Goal: Task Accomplishment & Management: Complete application form

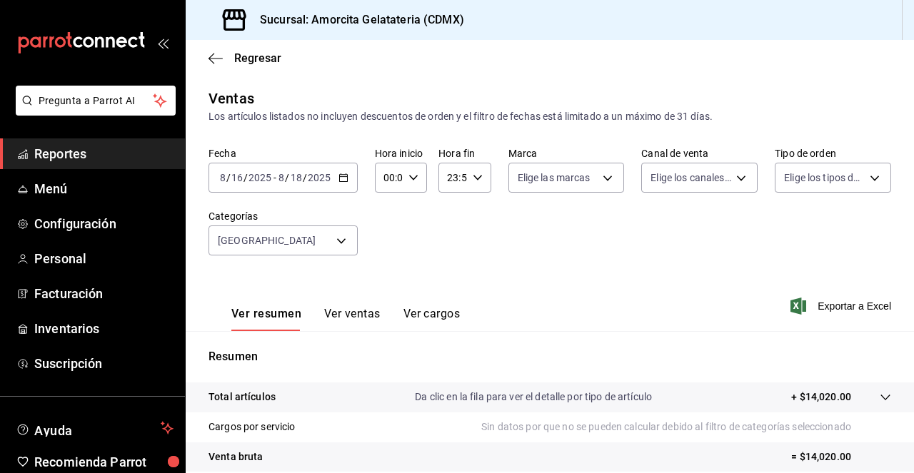
scroll to position [211, 0]
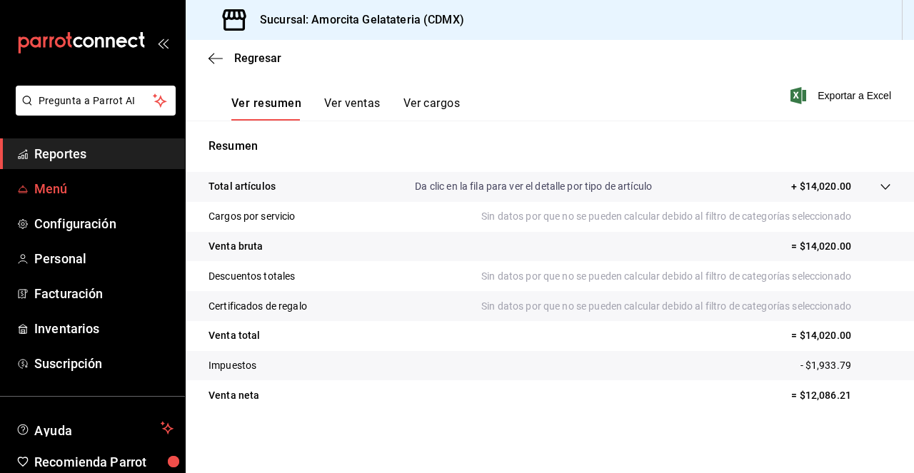
click at [75, 195] on span "Menú" at bounding box center [103, 188] width 139 height 19
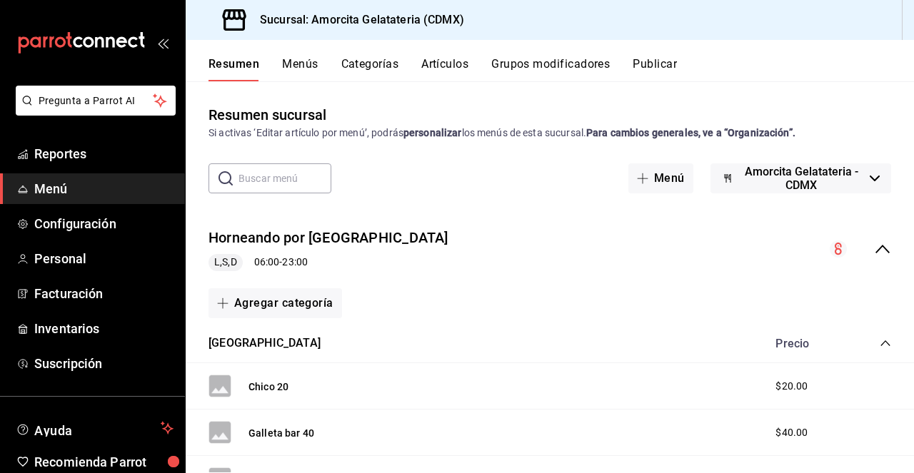
click at [460, 74] on button "Artículos" at bounding box center [444, 69] width 47 height 24
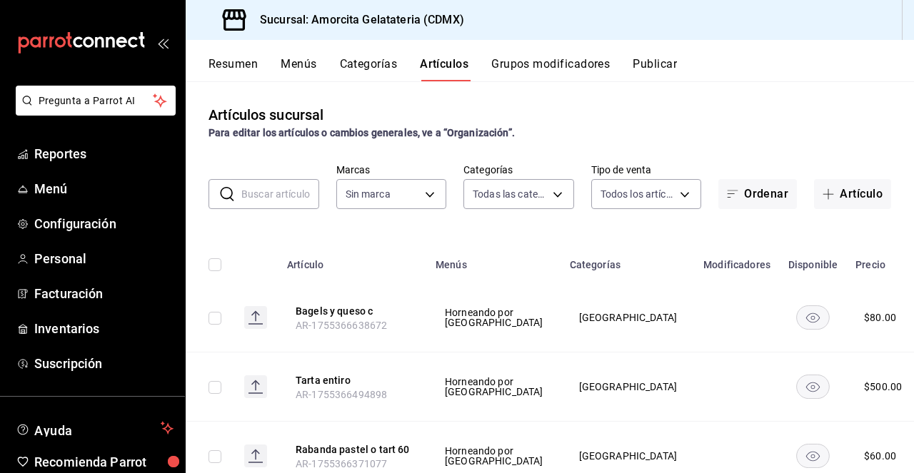
type input "e8c1bf9e-0bd2-4c7b-8b77-829988e21144"
type input "a36146aa-a72a-4f5c-b846-d90b53ee72c3,204a7fd5-d88e-4098-986c-e1ba20e37abd,7468c…"
click at [828, 196] on button "Artículo" at bounding box center [852, 194] width 77 height 30
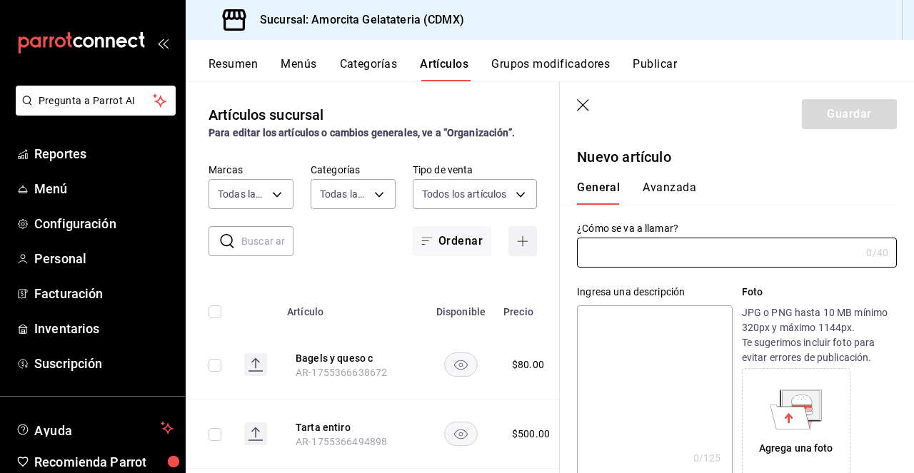
type input "AR-1755561781945"
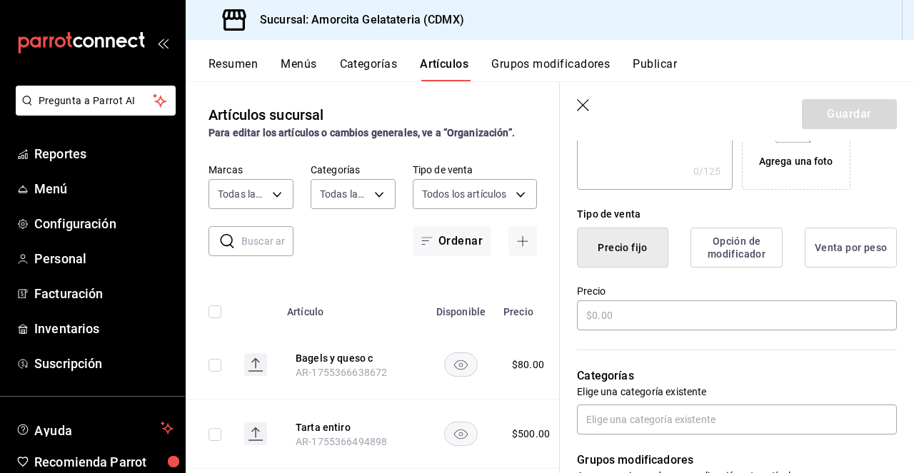
scroll to position [302, 0]
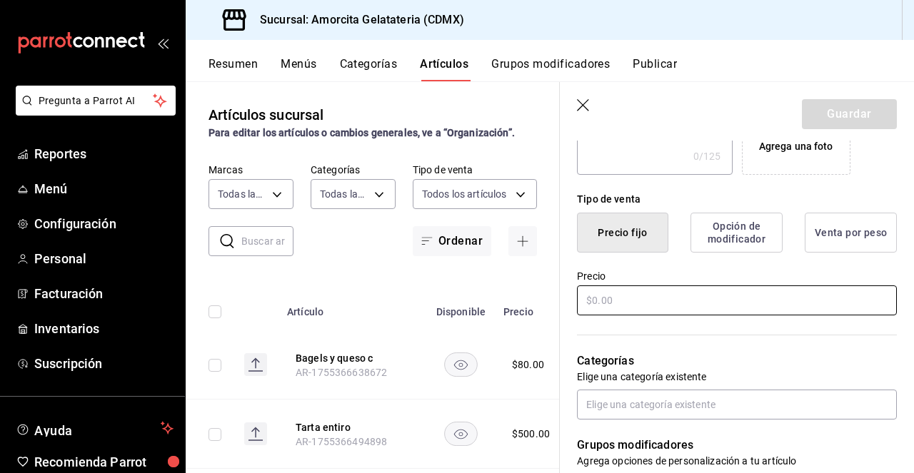
type input "Casa [PERSON_NAME] chenin blanc organico copa"
click at [620, 302] on input "text" at bounding box center [737, 301] width 320 height 30
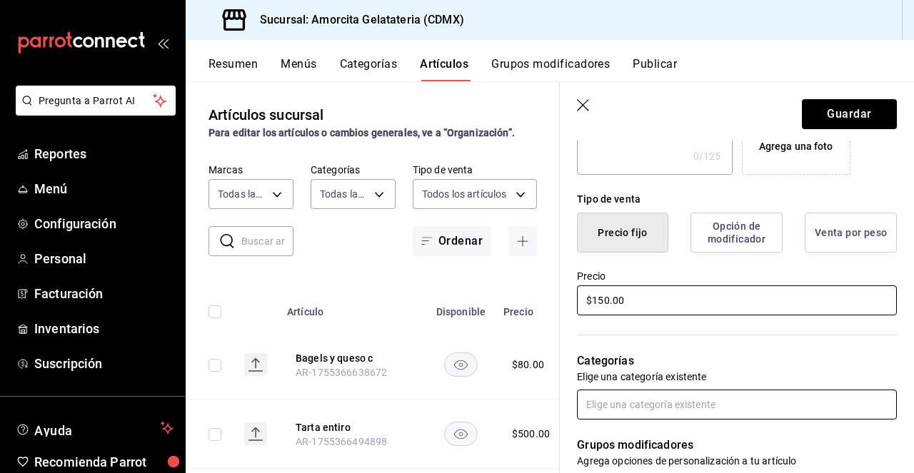
type input "$150.00"
click at [616, 408] on input "text" at bounding box center [737, 405] width 320 height 30
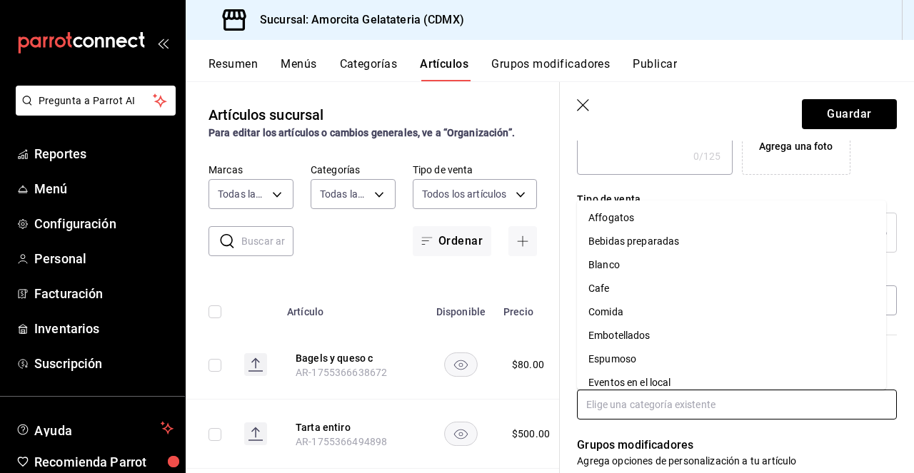
click at [628, 269] on li "Blanco" at bounding box center [731, 265] width 309 height 24
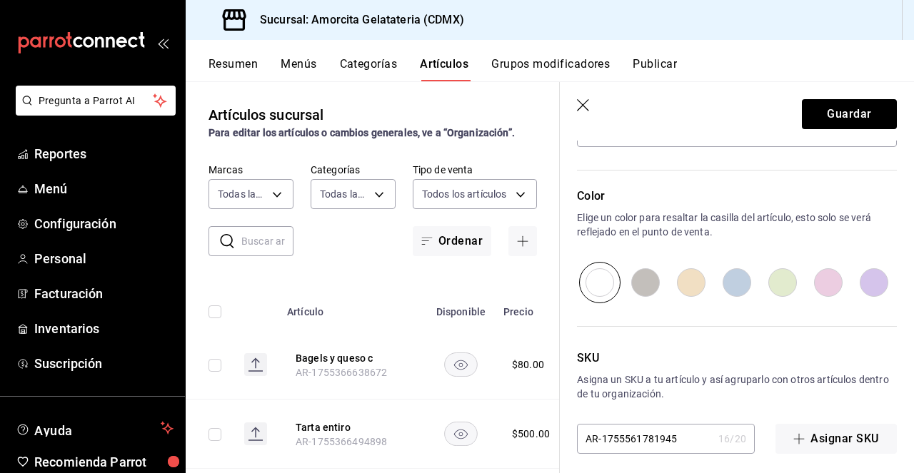
scroll to position [715, 0]
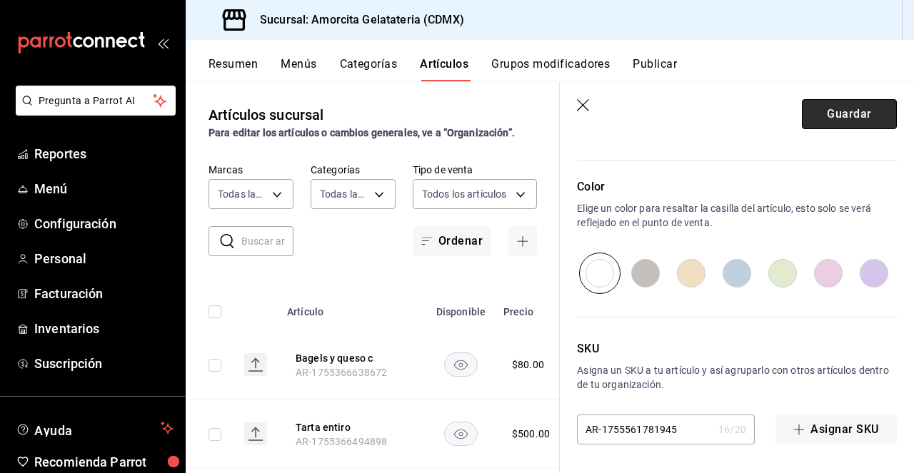
click at [840, 119] on button "Guardar" at bounding box center [849, 114] width 95 height 30
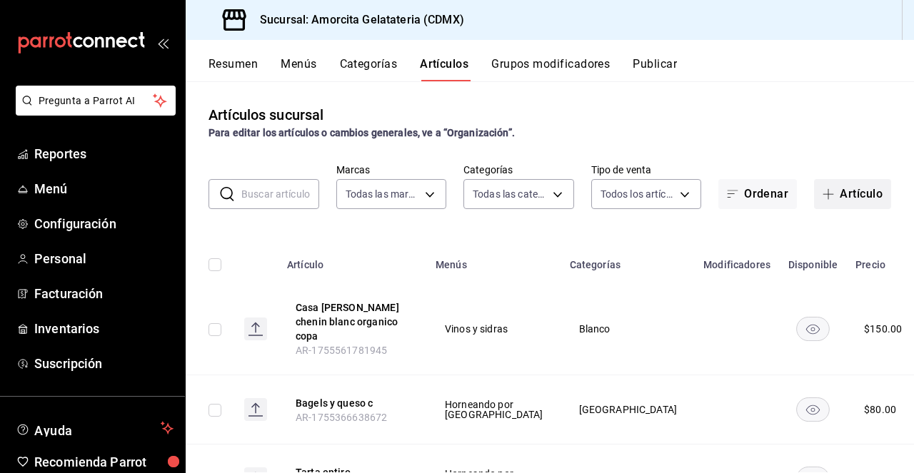
click at [855, 189] on button "Artículo" at bounding box center [852, 194] width 77 height 30
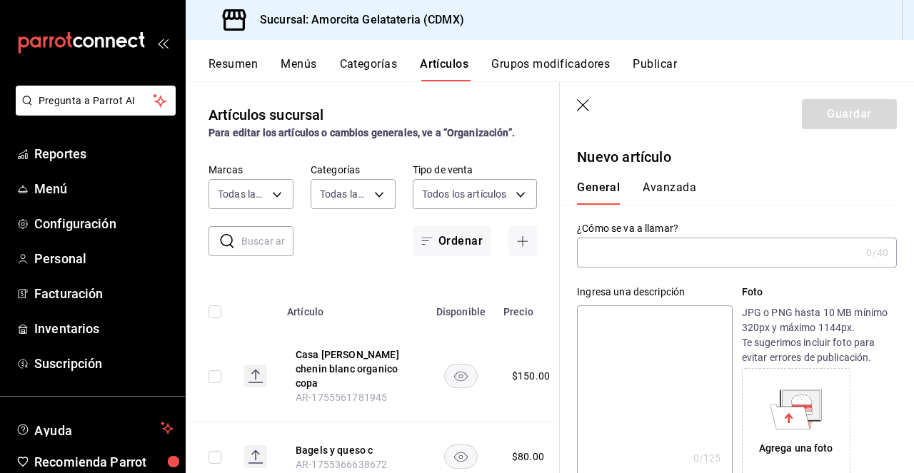
type input "AR-1755561838261"
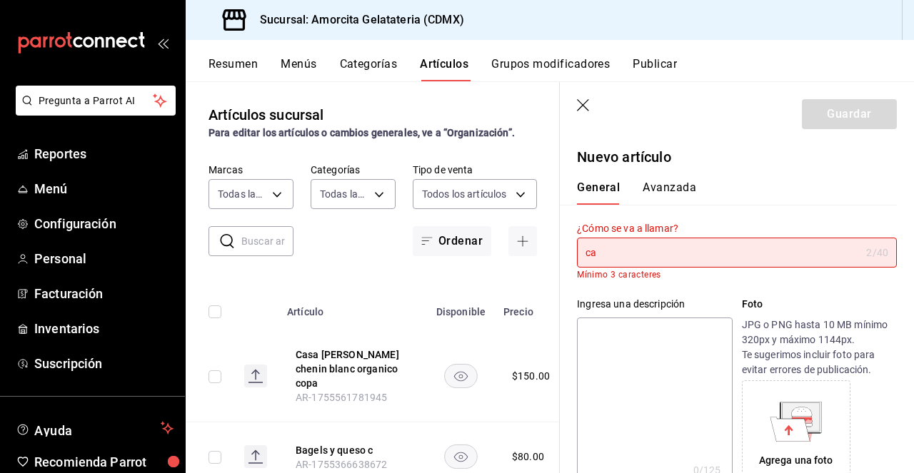
type input "c"
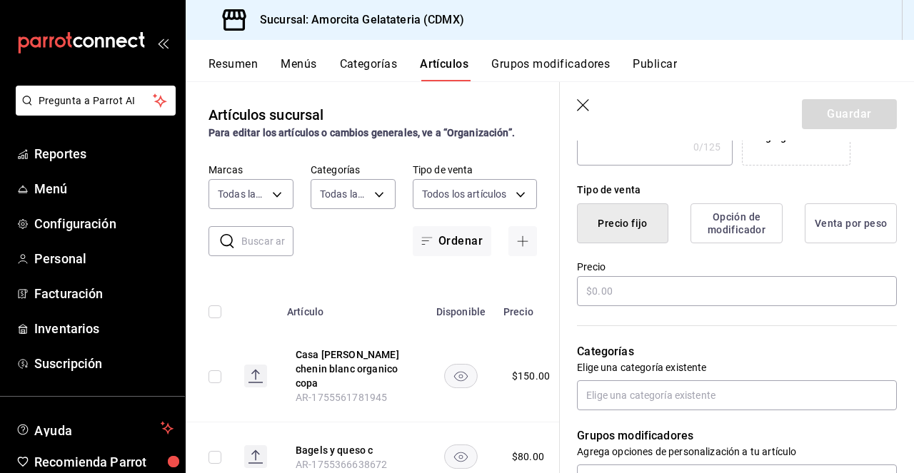
scroll to position [373, 0]
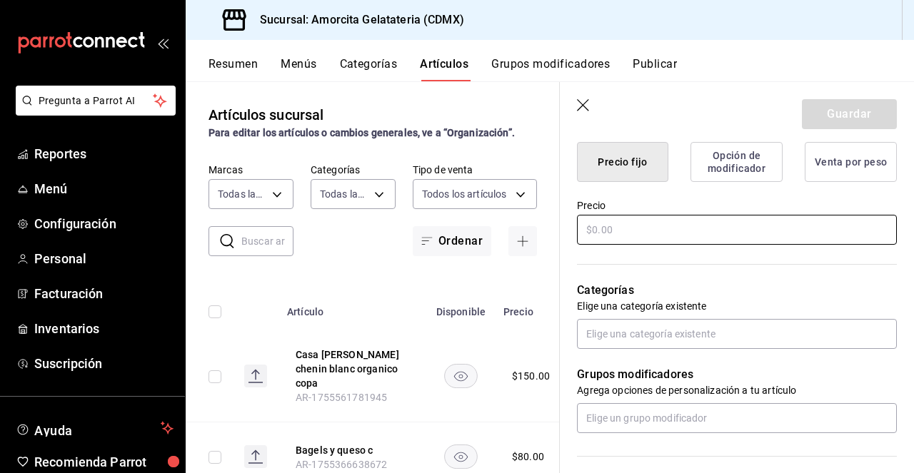
type input "Casa [PERSON_NAME], Cabernet Sauvignon, COPA"
click at [608, 229] on input "text" at bounding box center [737, 230] width 320 height 30
type input "$190.00"
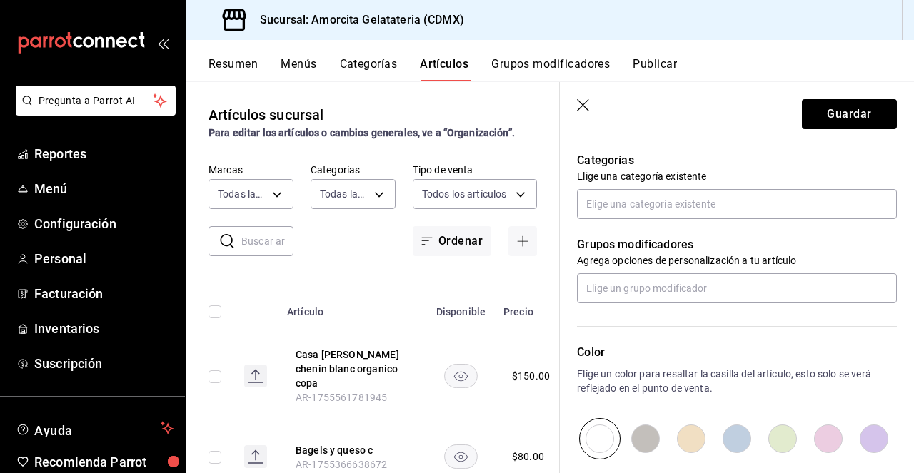
scroll to position [468, 0]
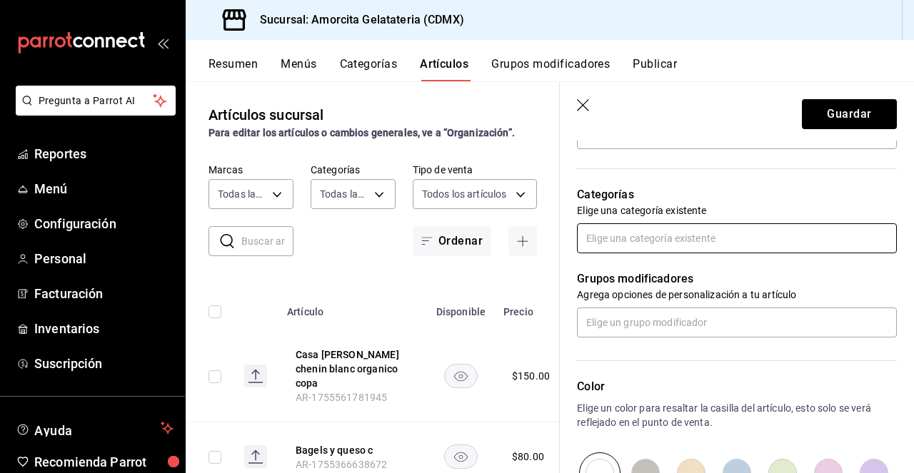
click at [673, 230] on input "text" at bounding box center [737, 238] width 320 height 30
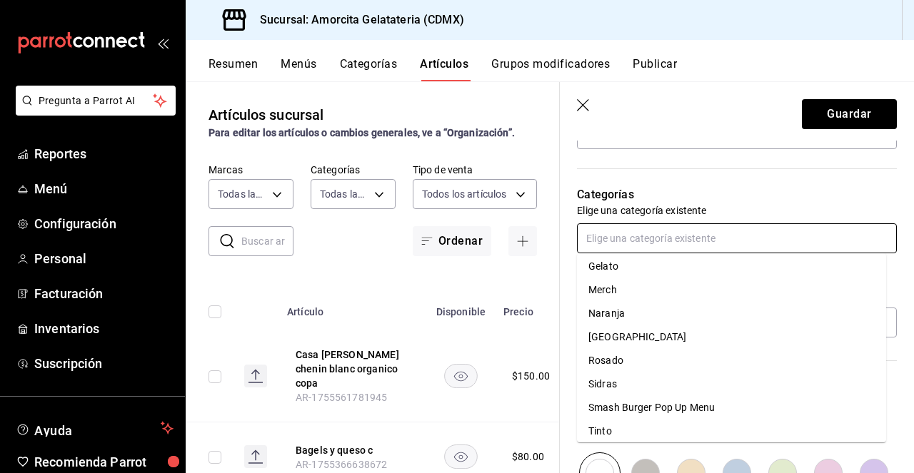
scroll to position [198, 0]
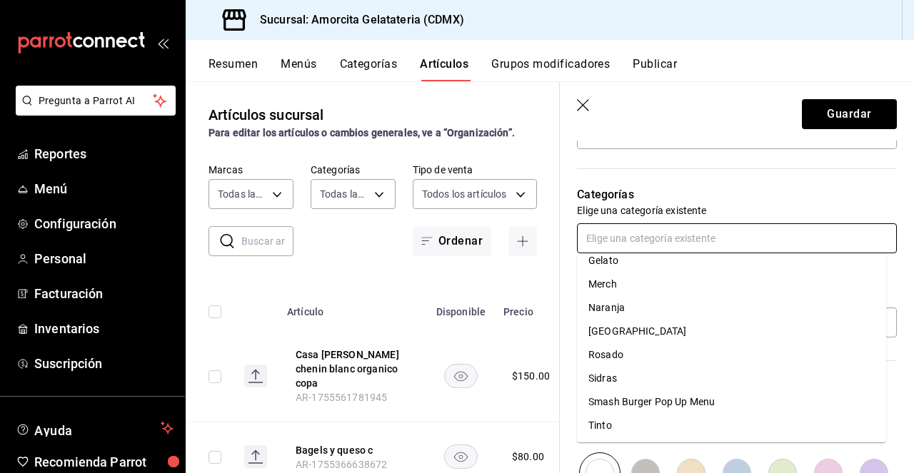
click at [595, 431] on li "Tinto" at bounding box center [731, 426] width 309 height 24
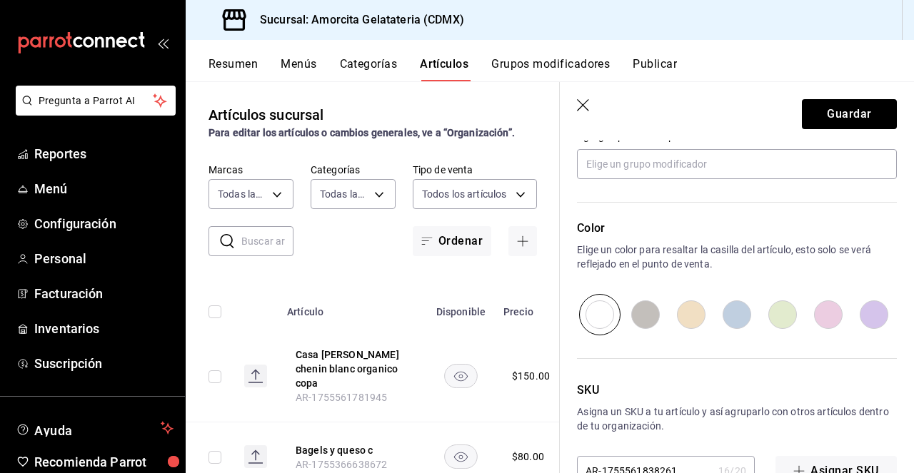
scroll to position [715, 0]
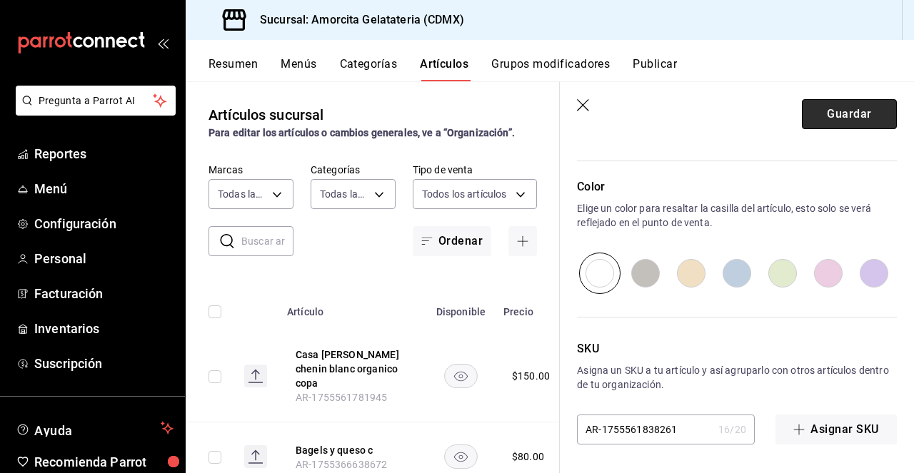
click at [828, 109] on button "Guardar" at bounding box center [849, 114] width 95 height 30
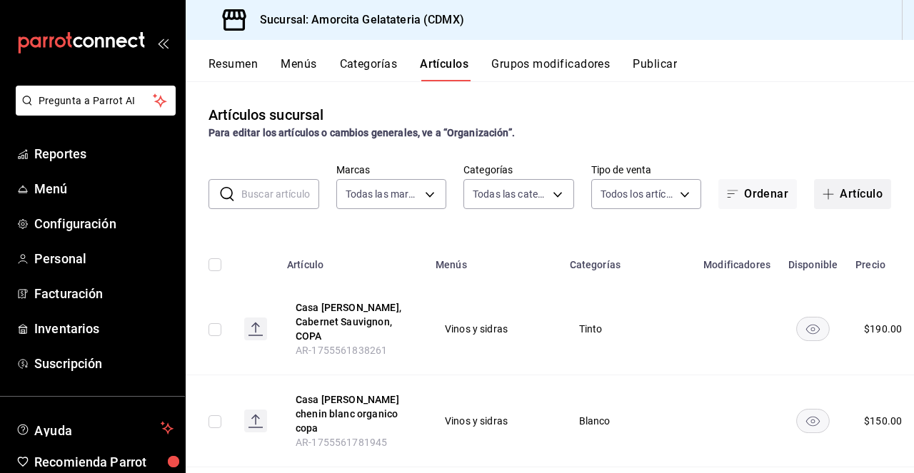
click at [828, 197] on button "Artículo" at bounding box center [852, 194] width 77 height 30
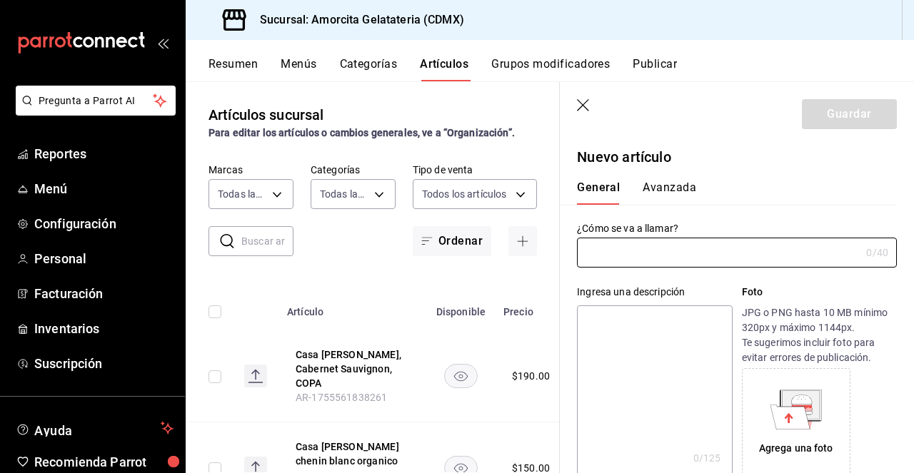
type input "AR-1755561908866"
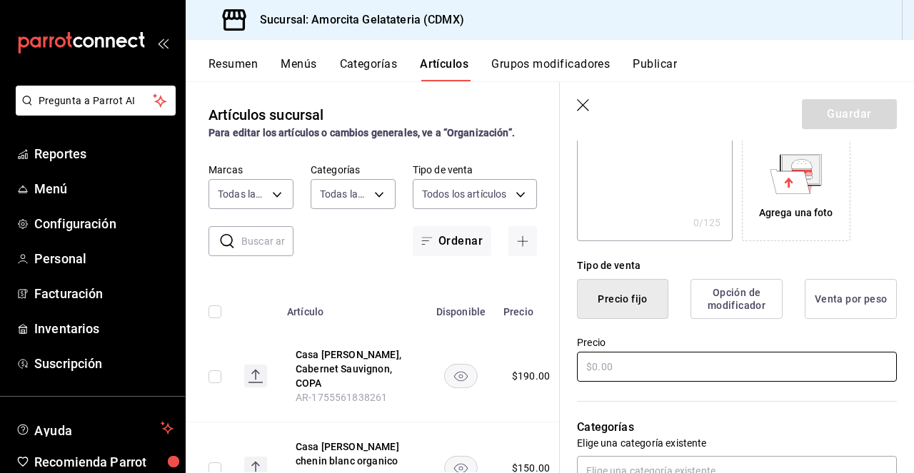
scroll to position [246, 0]
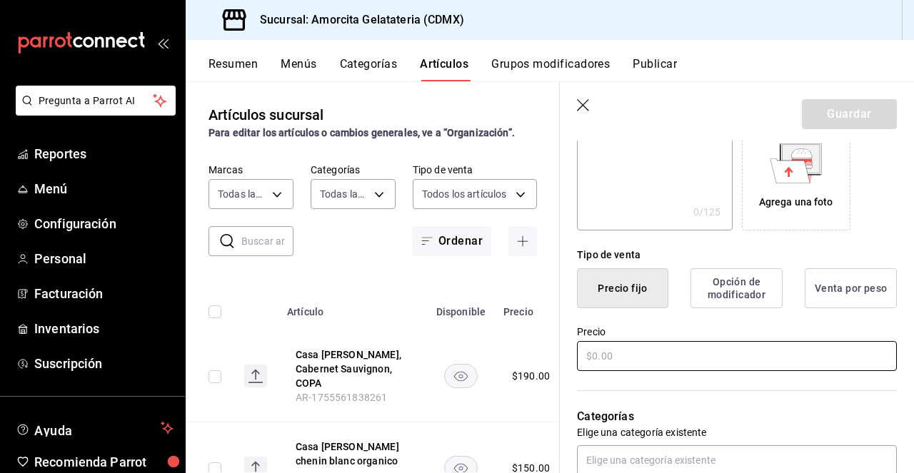
type input "Casa [PERSON_NAME], Chenin Blanc BOTELLA"
click at [600, 366] on input "text" at bounding box center [737, 356] width 320 height 30
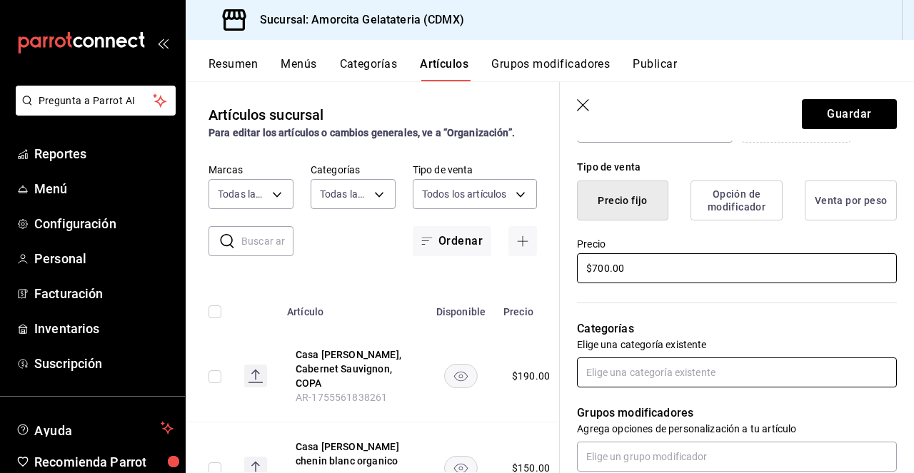
type input "$700.00"
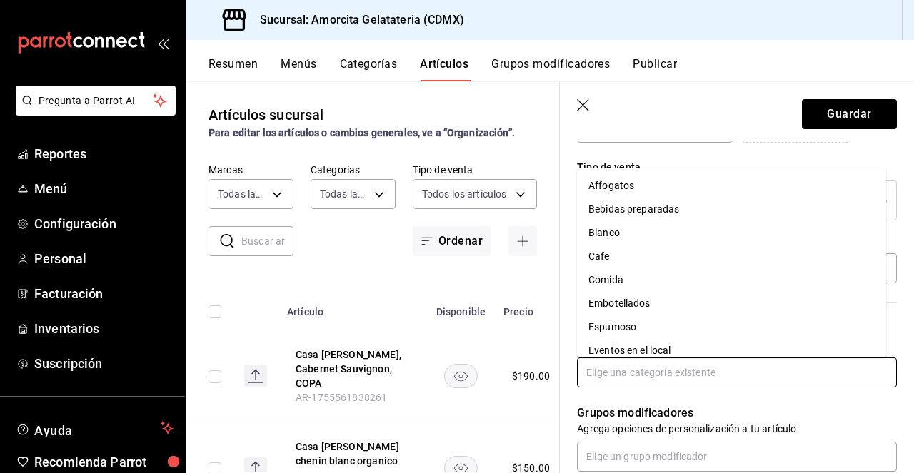
click at [647, 372] on input "text" at bounding box center [737, 373] width 320 height 30
click at [649, 238] on li "Blanco" at bounding box center [731, 233] width 309 height 24
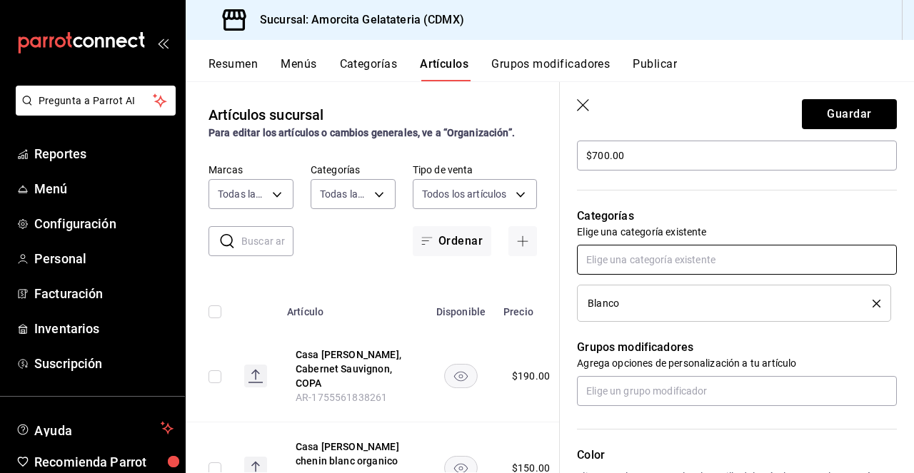
scroll to position [449, 0]
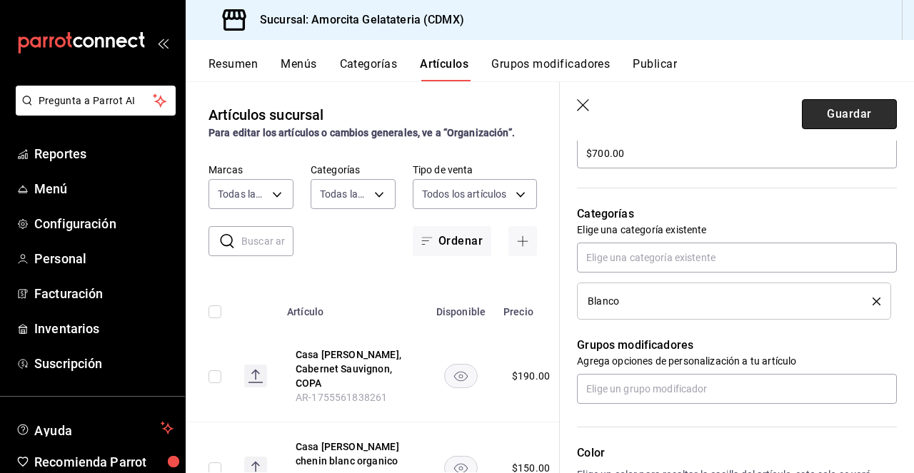
click at [847, 111] on button "Guardar" at bounding box center [849, 114] width 95 height 30
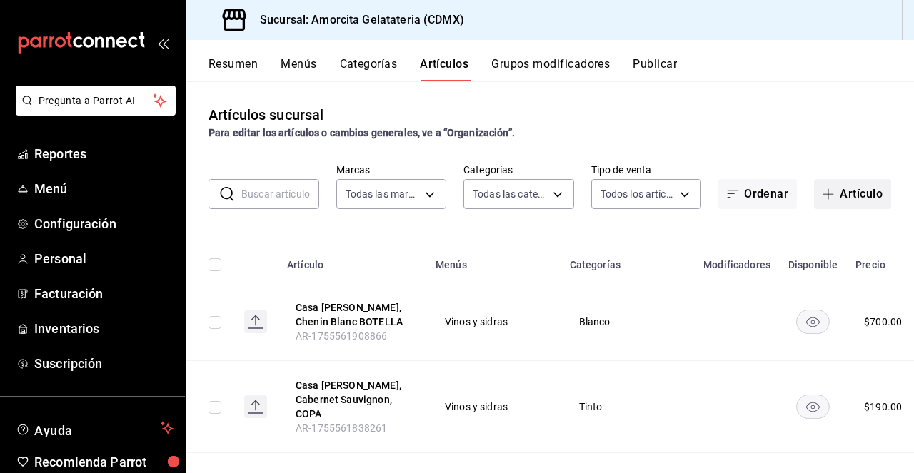
click at [831, 203] on button "Artículo" at bounding box center [852, 194] width 77 height 30
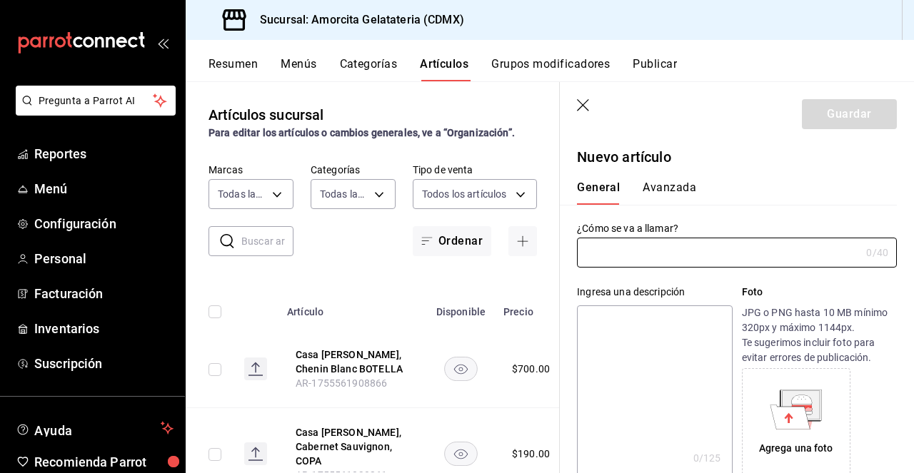
type input "AR-1755561948528"
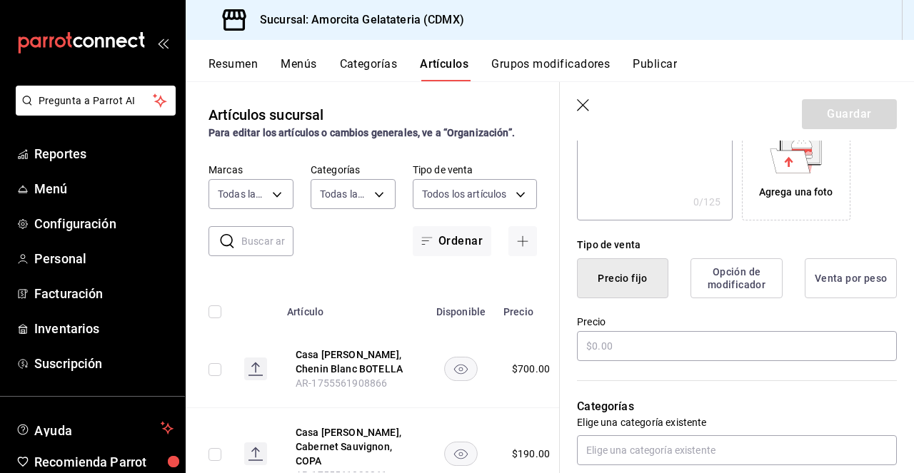
scroll to position [256, 0]
type input "Casa [PERSON_NAME], Cabernet Sauvignon, BOTELLA"
click at [649, 343] on input "text" at bounding box center [737, 346] width 320 height 30
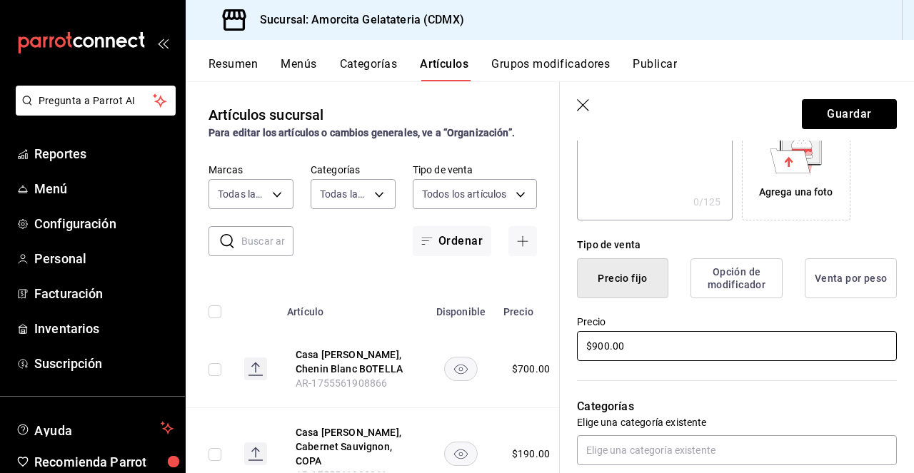
scroll to position [375, 0]
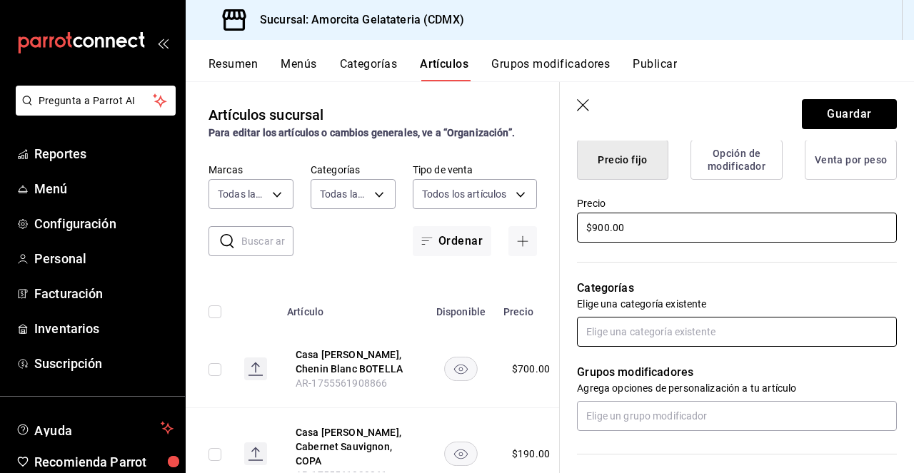
type input "$900.00"
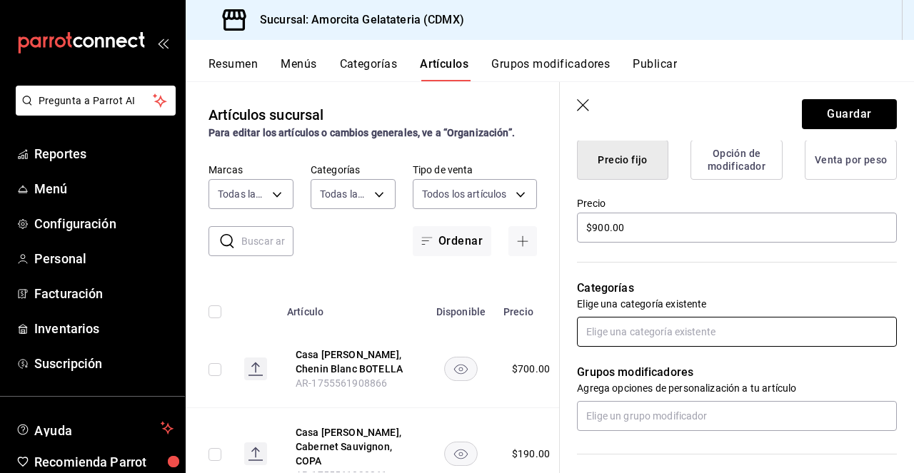
click at [627, 336] on input "text" at bounding box center [737, 332] width 320 height 30
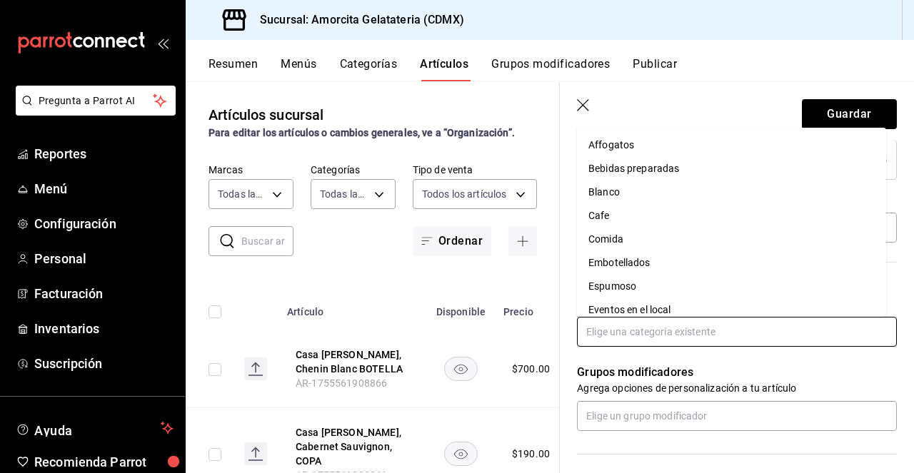
scroll to position [223, 0]
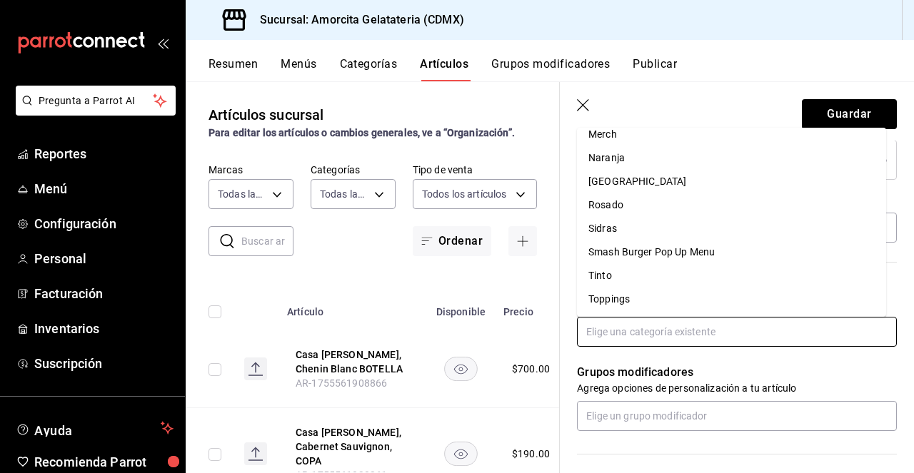
click at [625, 276] on li "Tinto" at bounding box center [731, 276] width 309 height 24
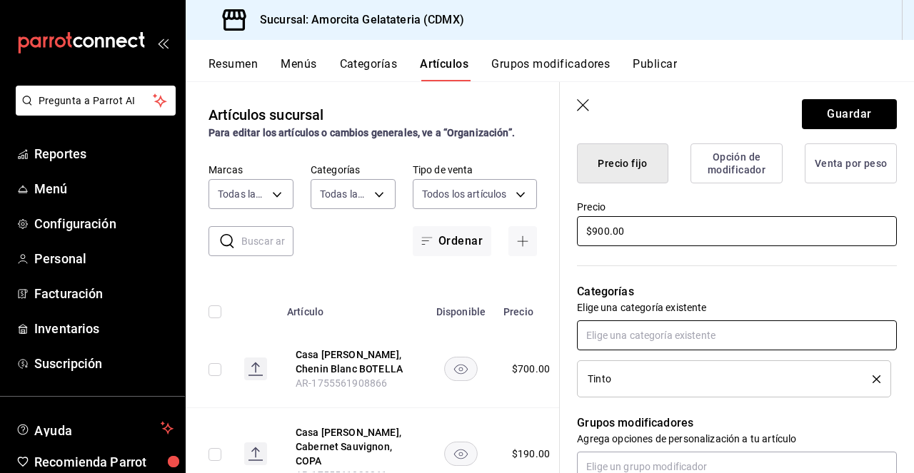
scroll to position [366, 0]
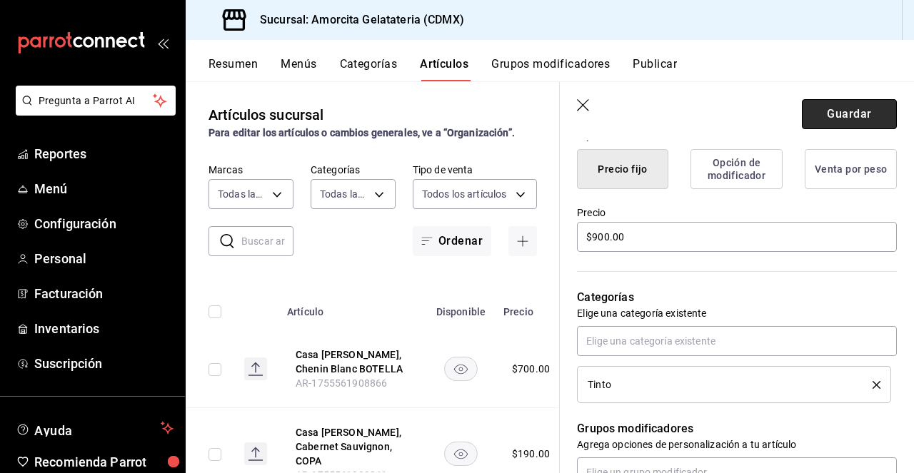
click at [844, 116] on button "Guardar" at bounding box center [849, 114] width 95 height 30
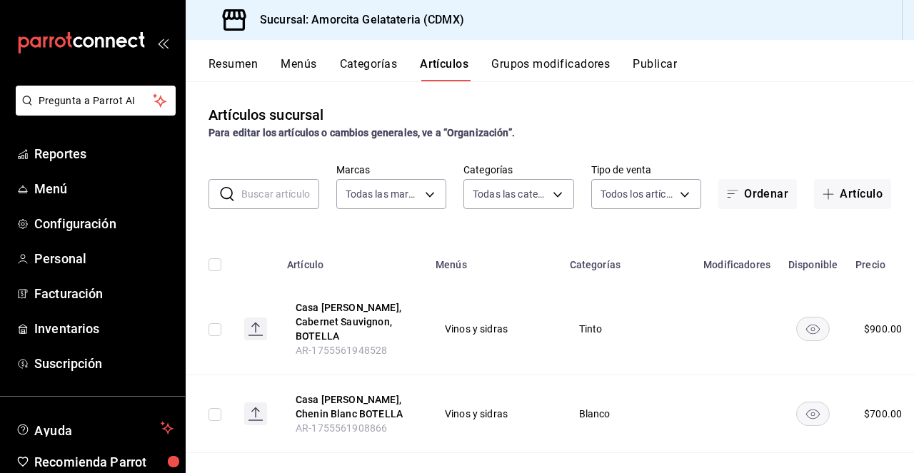
click at [363, 72] on button "Categorías" at bounding box center [369, 69] width 58 height 24
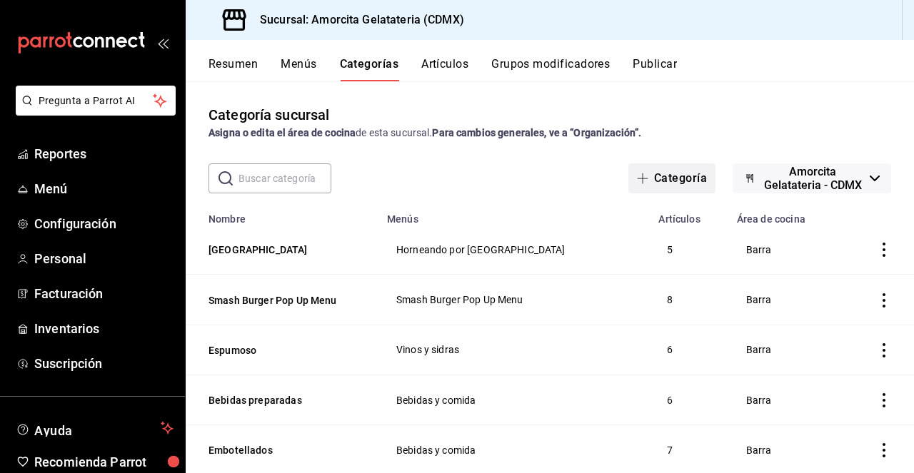
click at [655, 189] on button "Categoría" at bounding box center [671, 178] width 87 height 30
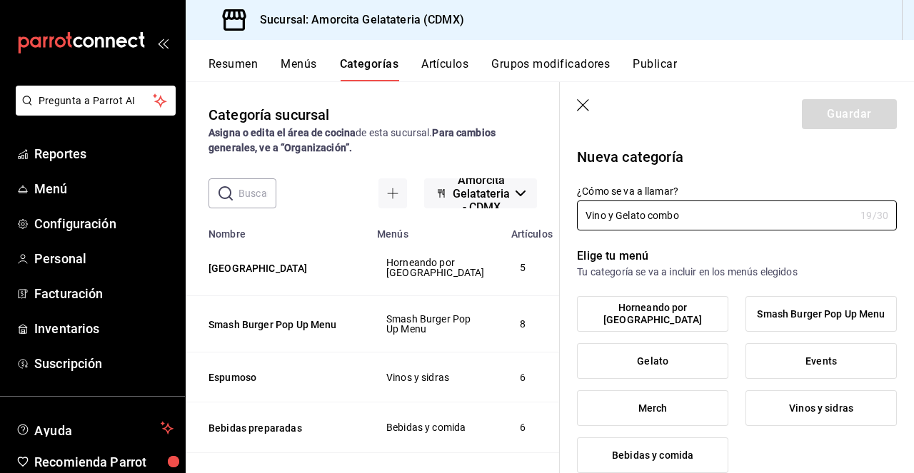
scroll to position [82, 0]
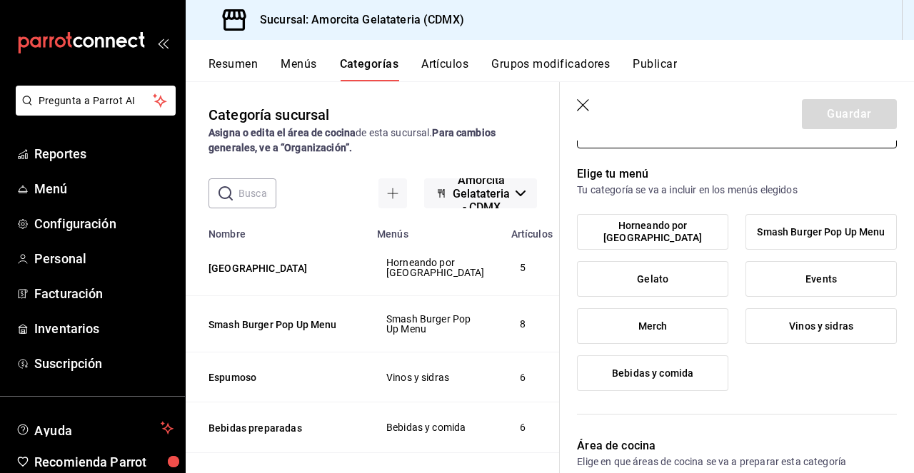
type input "Vino y Gelato combo"
click at [788, 333] on label "Vinos y sidras" at bounding box center [821, 326] width 150 height 34
click at [0, 0] on input "Vinos y sidras" at bounding box center [0, 0] width 0 height 0
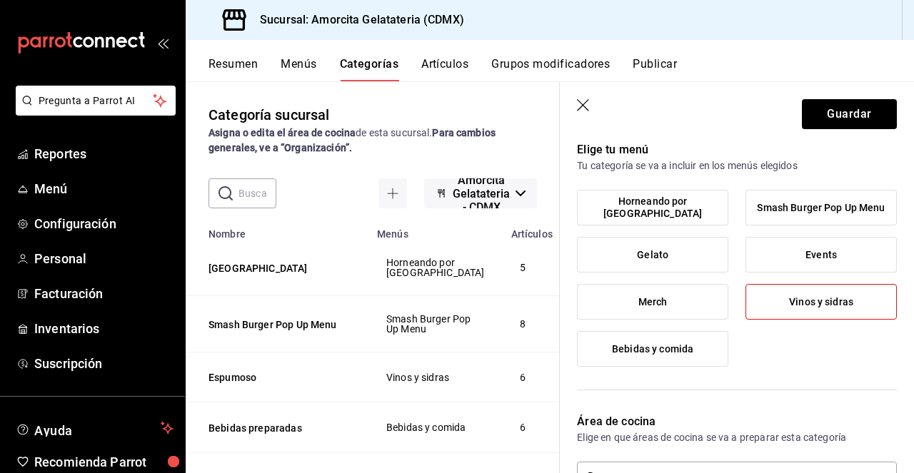
scroll to position [0, 0]
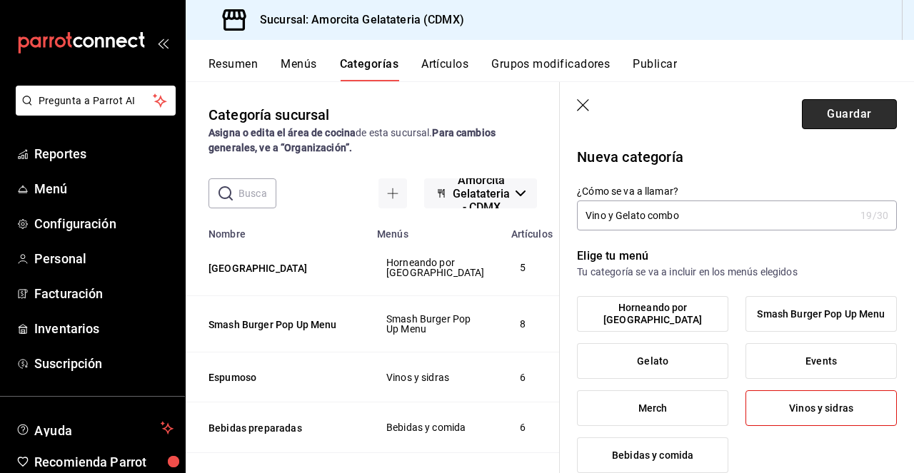
click at [837, 116] on button "Guardar" at bounding box center [849, 114] width 95 height 30
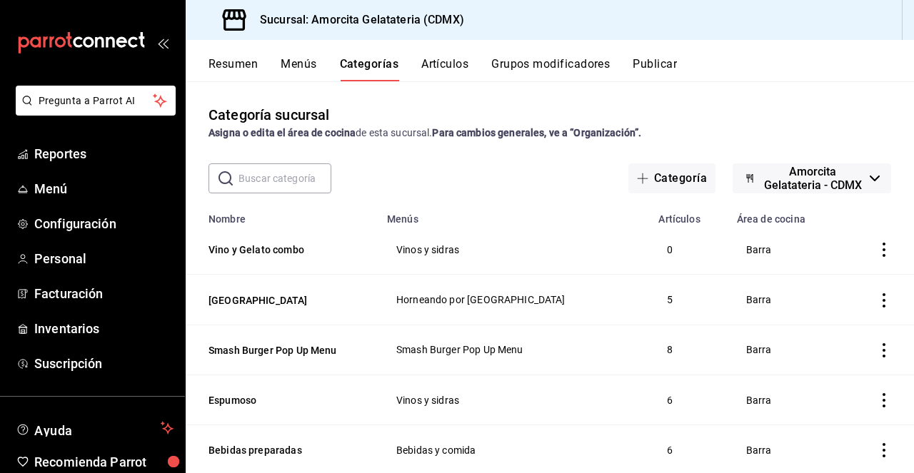
click at [455, 59] on button "Artículos" at bounding box center [444, 69] width 47 height 24
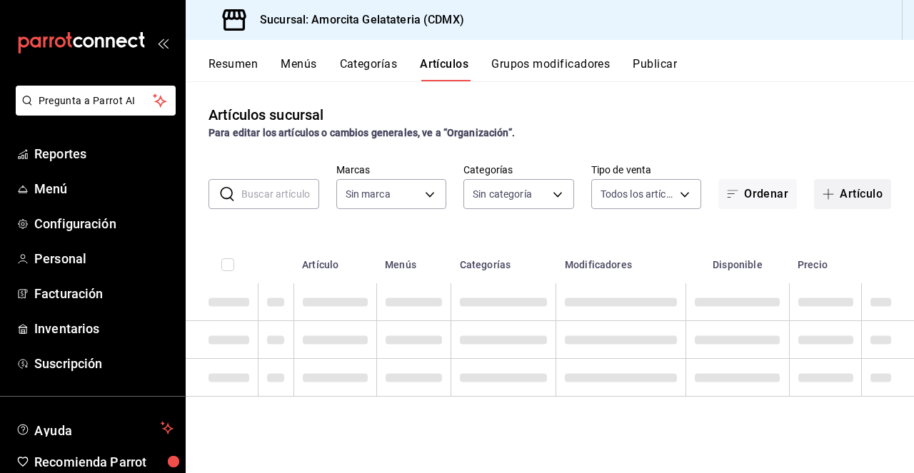
click at [843, 198] on button "Artículo" at bounding box center [852, 194] width 77 height 30
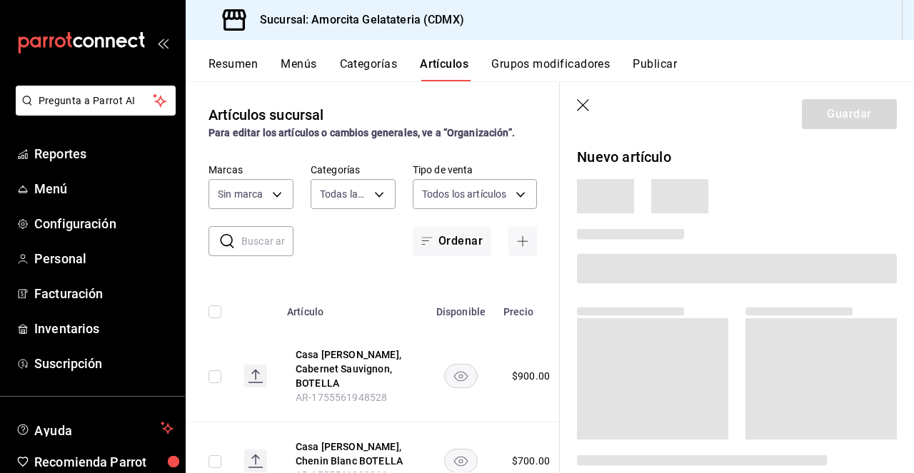
type input "e8c1bf9e-0bd2-4c7b-8b77-829988e21144"
type input "1f88a904-bb5a-4436-9f10-a9cf67cf57f9,a36146aa-a72a-4f5c-b846-d90b53ee72c3,204a7…"
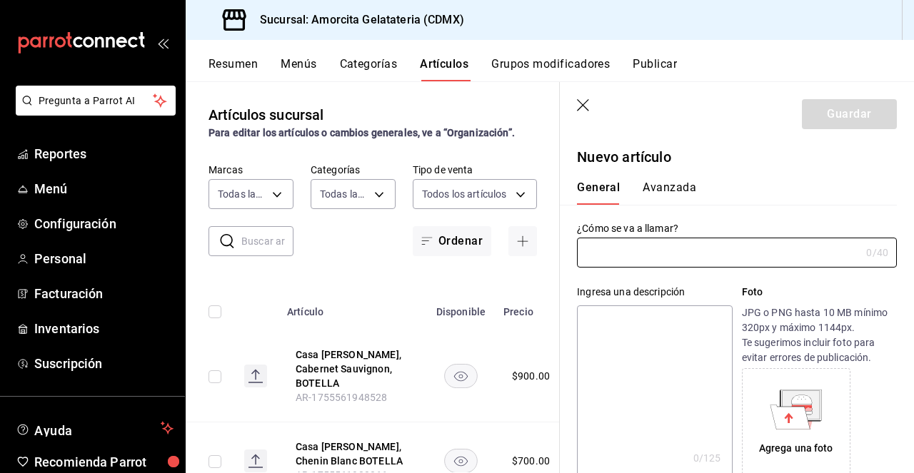
type input "AR-1755562077311"
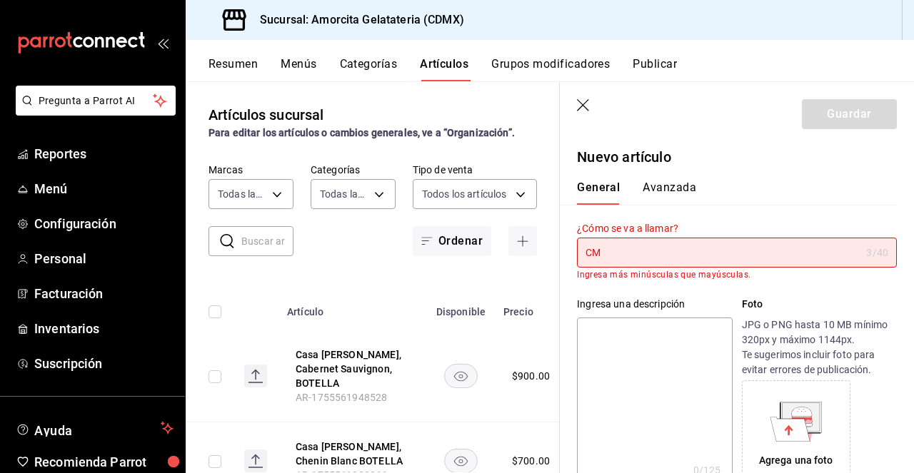
type input "C"
type input "M"
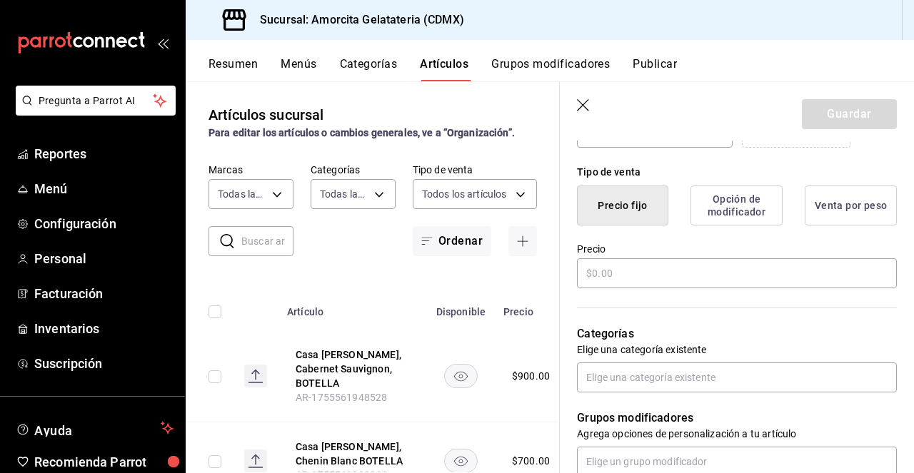
scroll to position [348, 0]
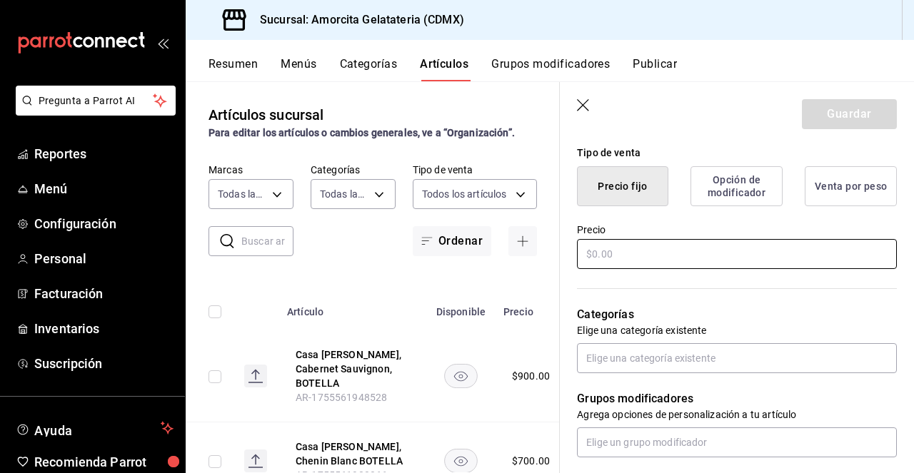
type input "CM Vino Tinto y gelato"
click at [643, 254] on input "text" at bounding box center [737, 254] width 320 height 30
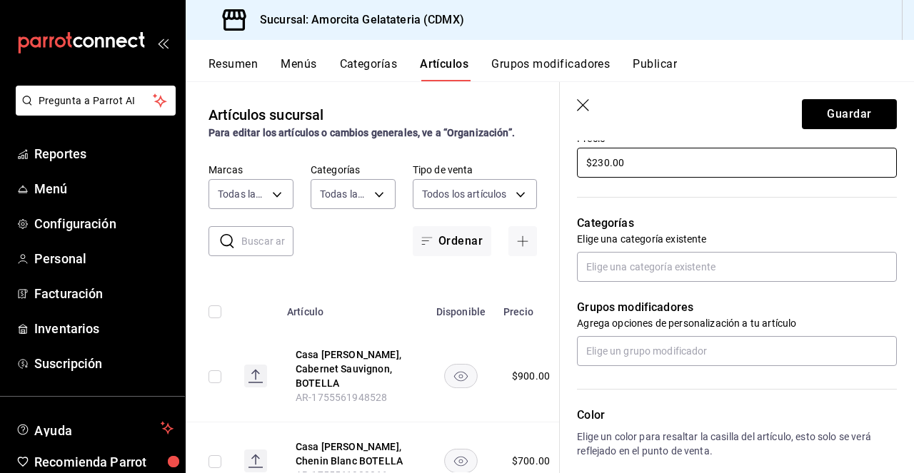
scroll to position [441, 0]
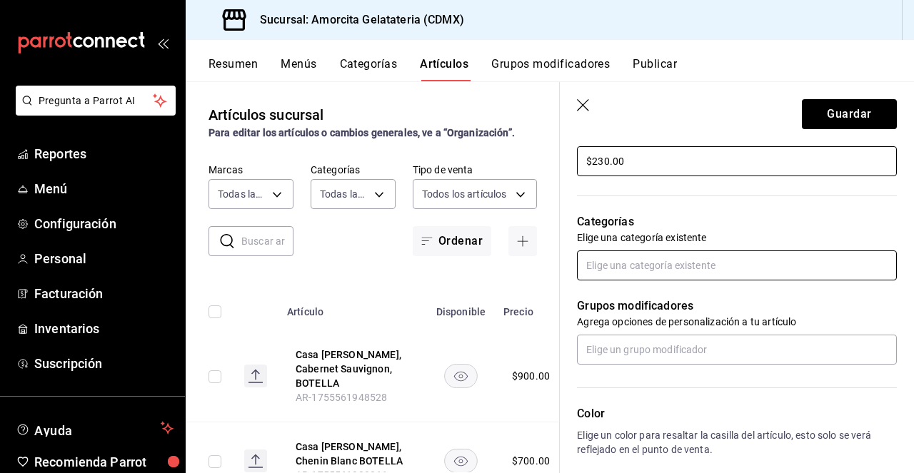
type input "$230.00"
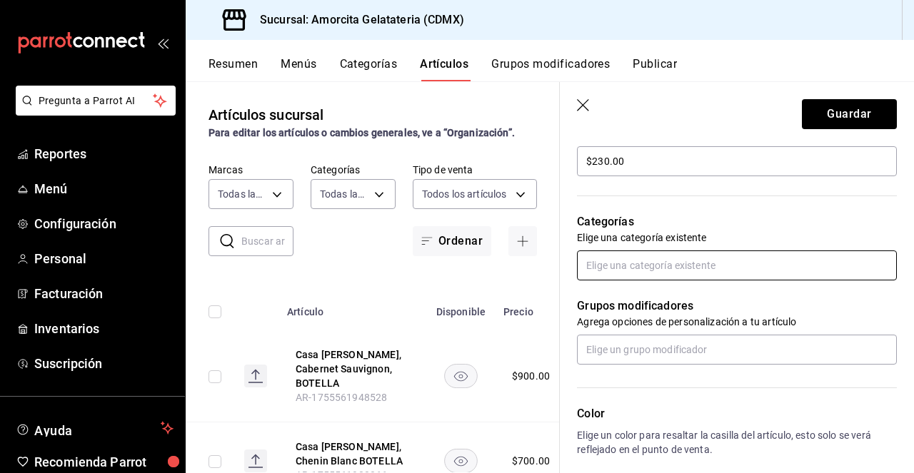
click at [661, 274] on input "text" at bounding box center [737, 266] width 320 height 30
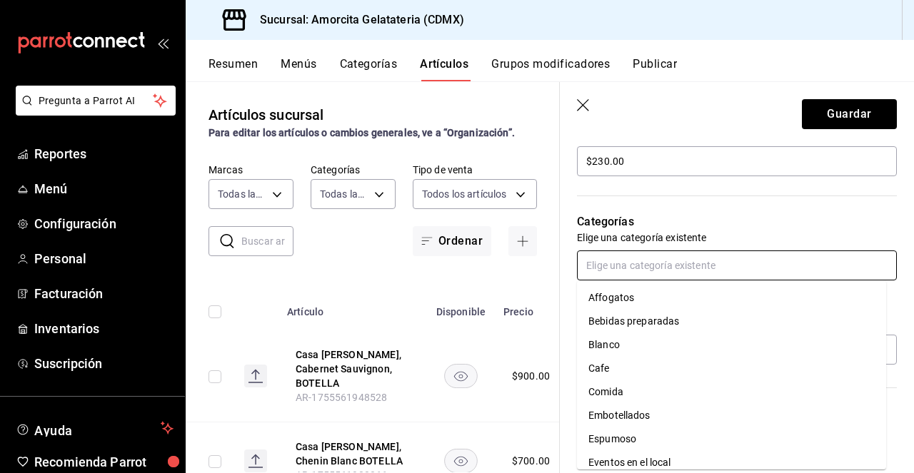
scroll to position [246, 0]
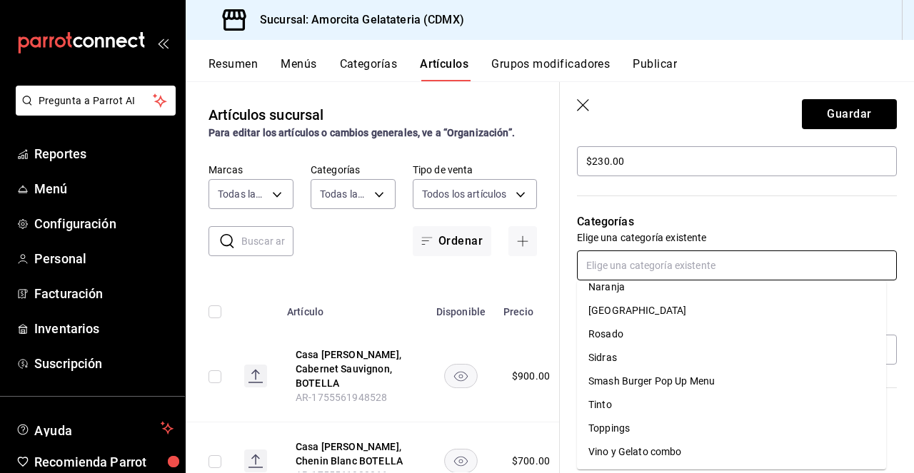
click at [623, 450] on li "Vino y Gelato combo" at bounding box center [731, 452] width 309 height 24
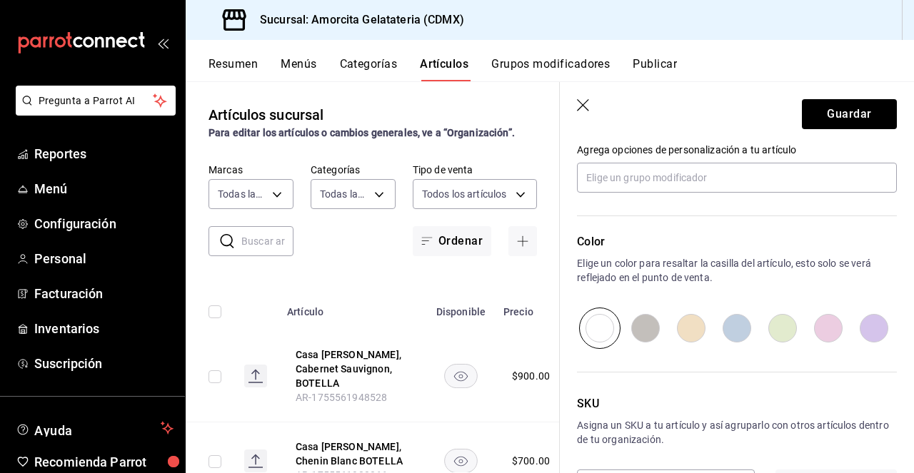
scroll to position [715, 0]
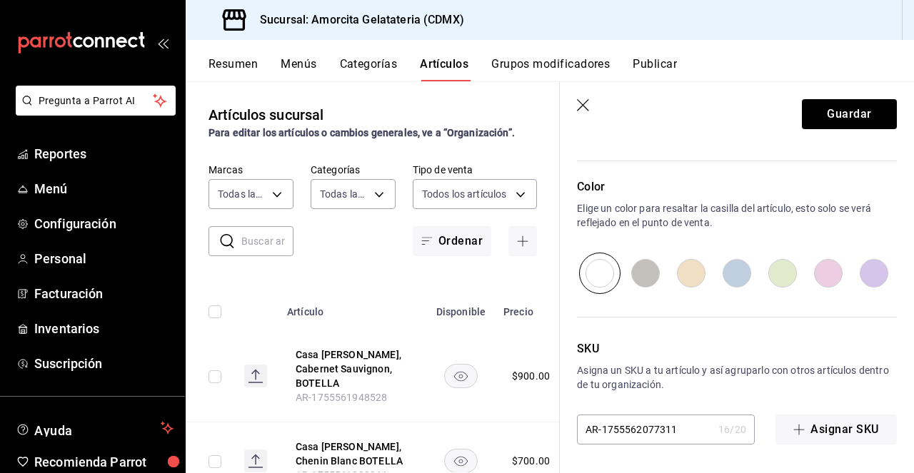
click at [820, 276] on input "radio" at bounding box center [828, 273] width 46 height 41
radio input "true"
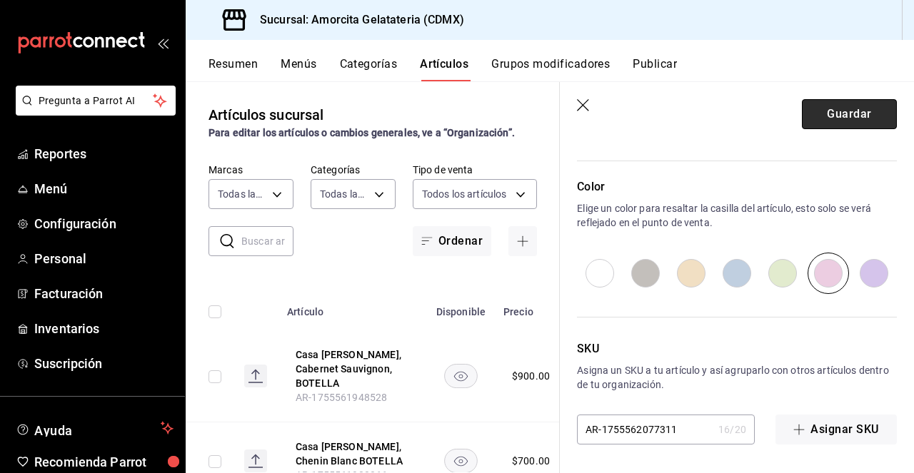
click at [837, 116] on button "Guardar" at bounding box center [849, 114] width 95 height 30
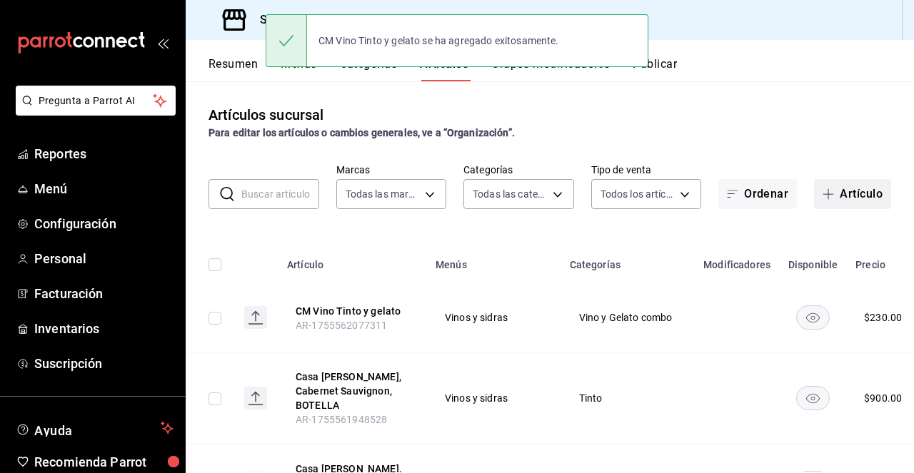
click at [835, 196] on button "Artículo" at bounding box center [852, 194] width 77 height 30
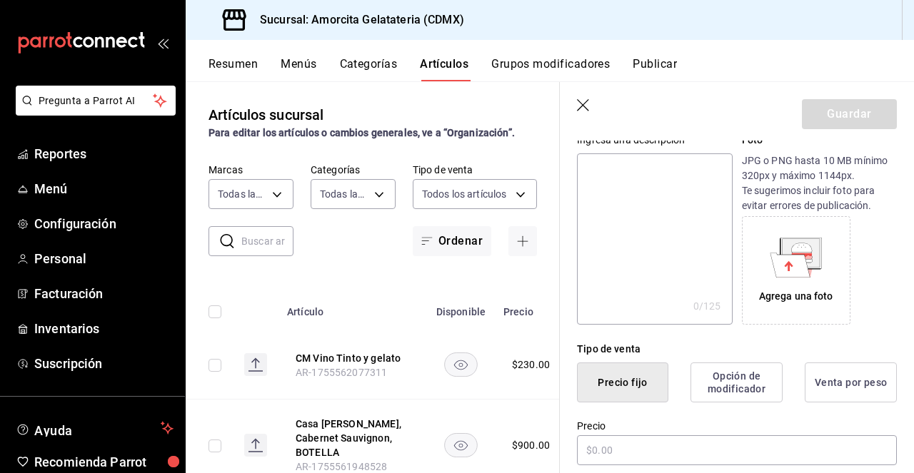
scroll to position [262, 0]
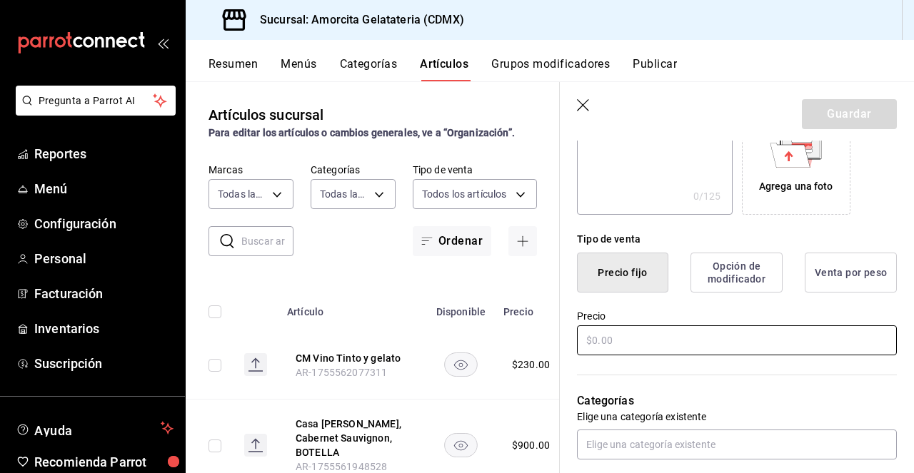
type input "CM [PERSON_NAME] y gelato"
click at [715, 341] on input "text" at bounding box center [737, 341] width 320 height 30
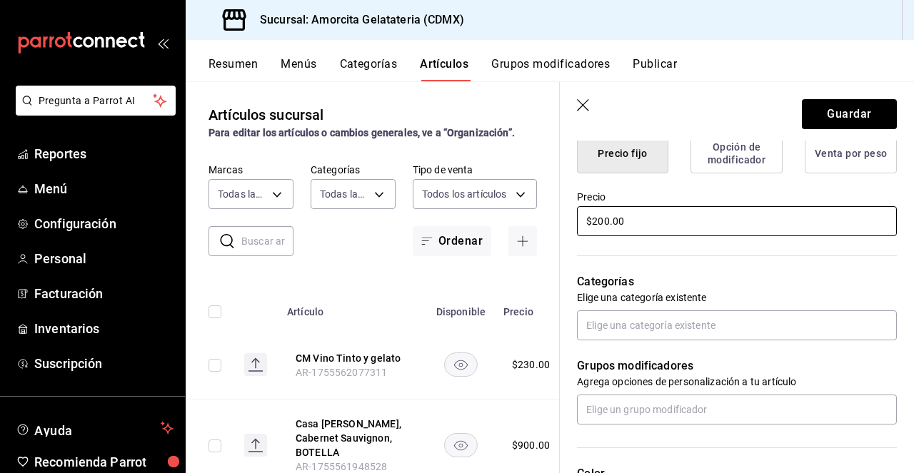
scroll to position [383, 0]
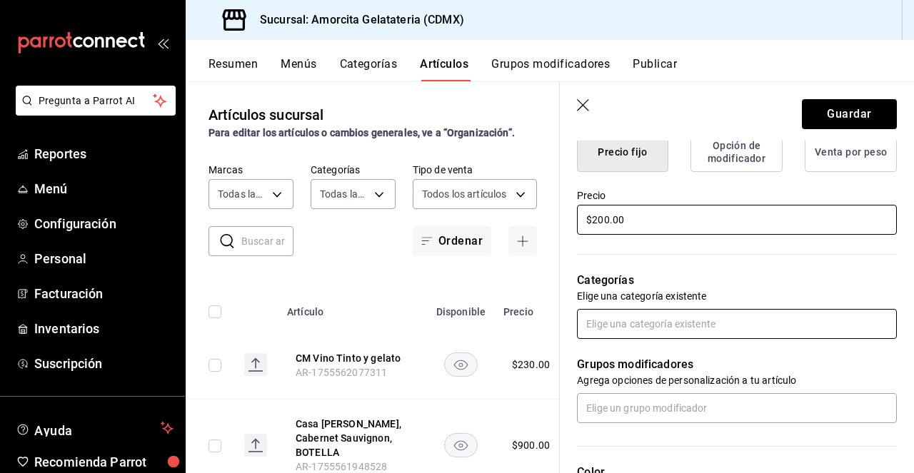
type input "$200.00"
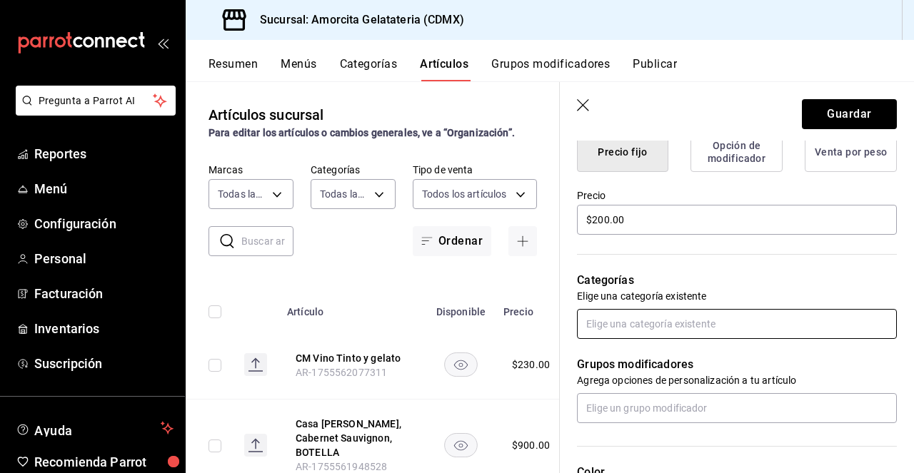
click at [729, 322] on input "text" at bounding box center [737, 324] width 320 height 30
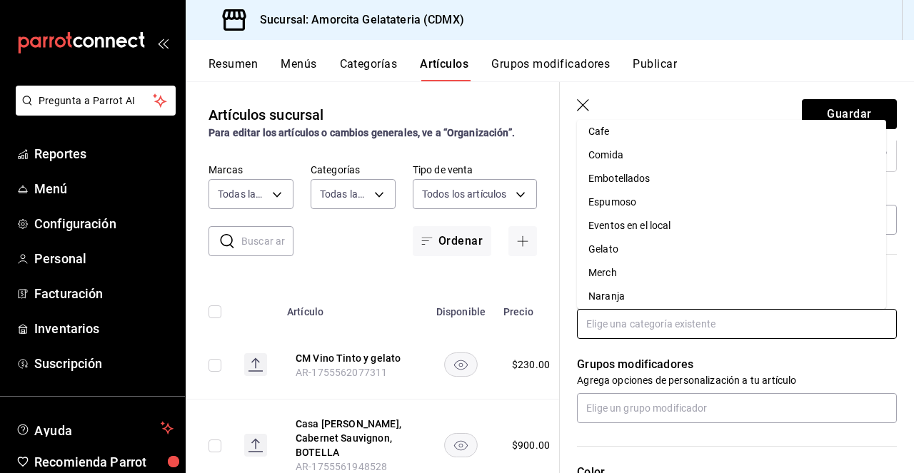
scroll to position [246, 0]
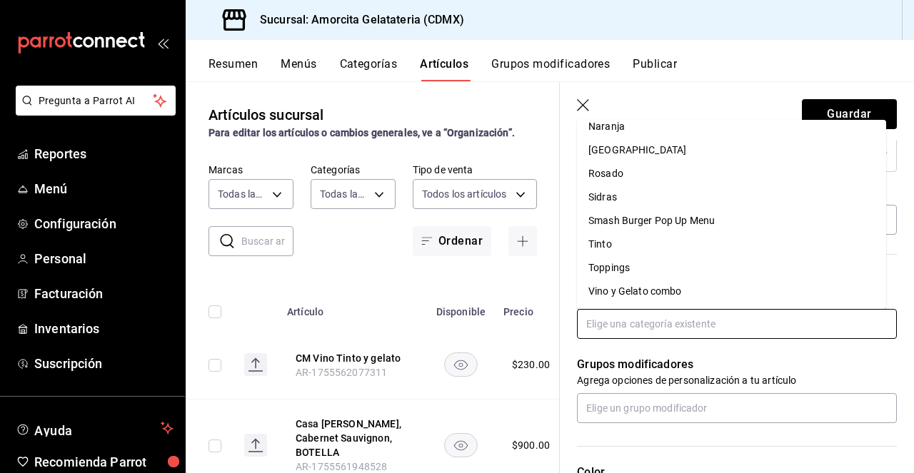
click at [668, 293] on li "Vino y Gelato combo" at bounding box center [731, 292] width 309 height 24
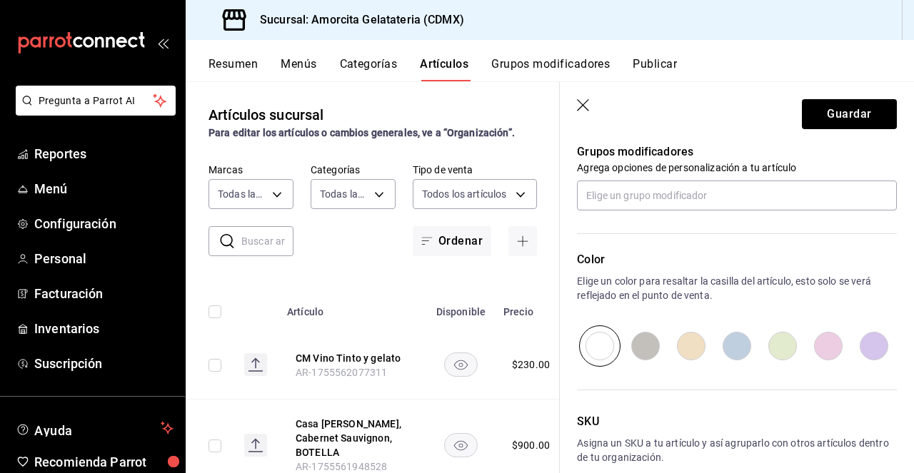
scroll to position [643, 0]
click at [695, 351] on input "radio" at bounding box center [691, 345] width 46 height 41
radio input "true"
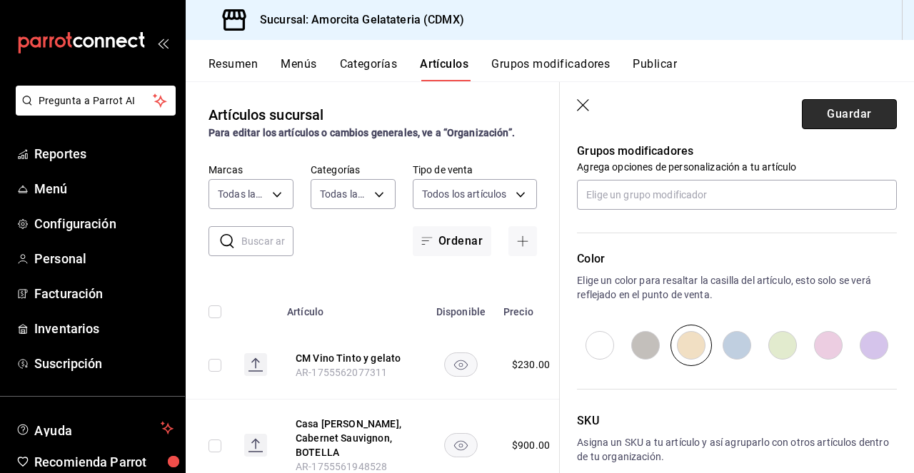
click at [845, 120] on button "Guardar" at bounding box center [849, 114] width 95 height 30
